Goal: Task Accomplishment & Management: Use online tool/utility

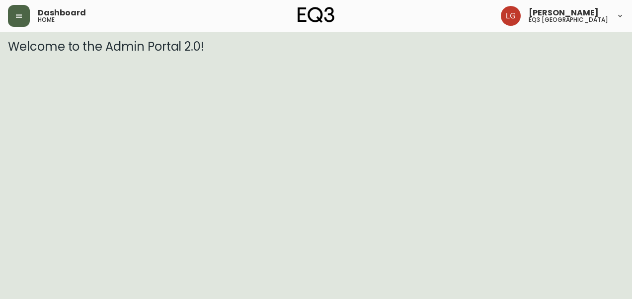
click at [12, 19] on button "button" at bounding box center [19, 16] width 22 height 22
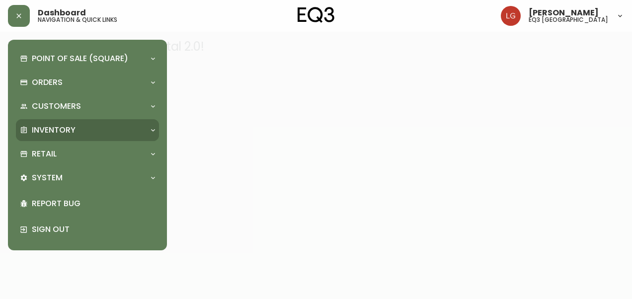
click at [53, 123] on div "Inventory" at bounding box center [87, 130] width 143 height 22
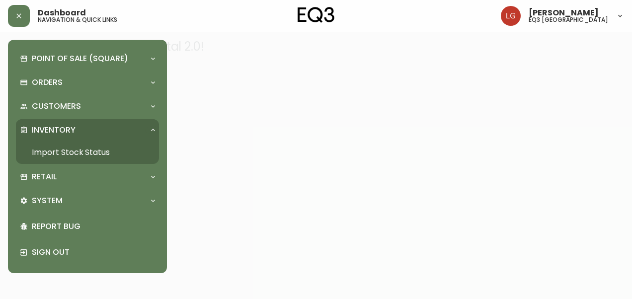
click at [64, 151] on link "Import Stock Status" at bounding box center [87, 152] width 143 height 23
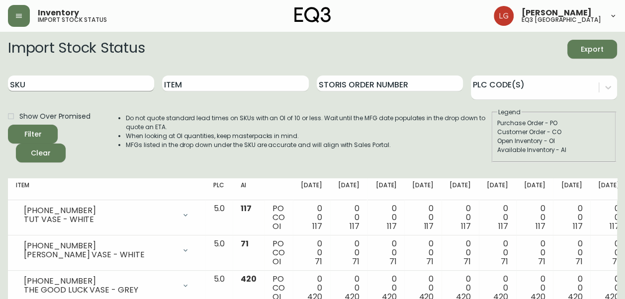
click at [74, 82] on input "SKU" at bounding box center [81, 84] width 146 height 16
paste input "[PHONE_NUMBER]"
type input "[PHONE_NUMBER]"
click at [8, 125] on button "Filter" at bounding box center [33, 134] width 50 height 19
